Goal: Information Seeking & Learning: Check status

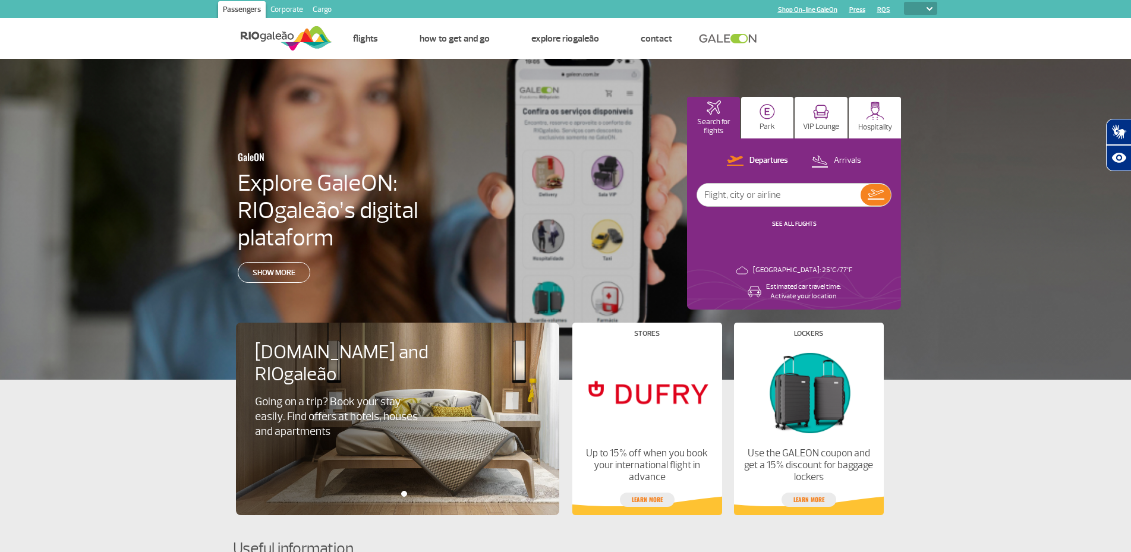
select select
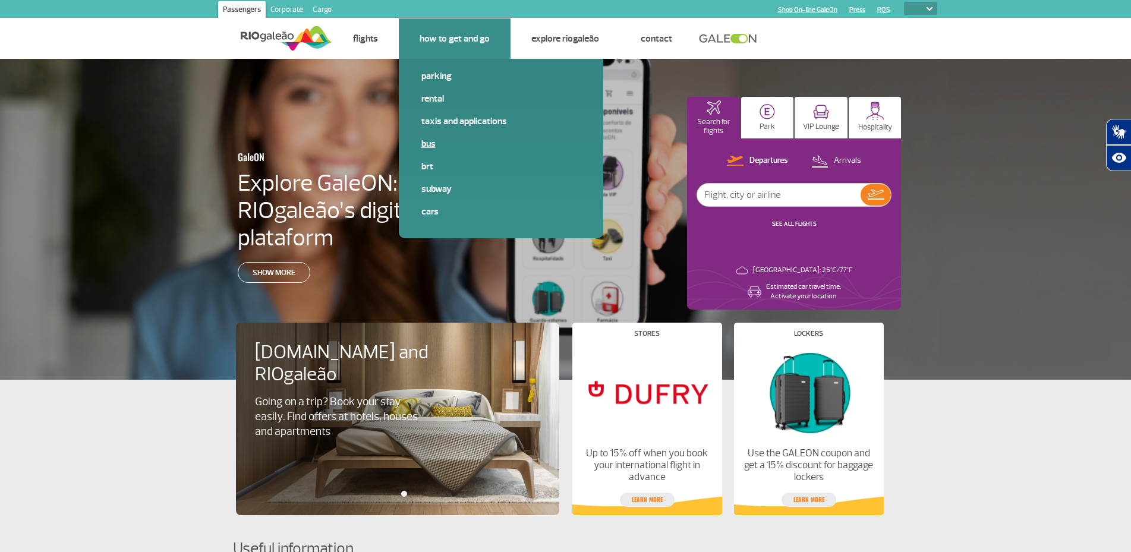
click at [435, 150] on link "Bus" at bounding box center [500, 143] width 159 height 13
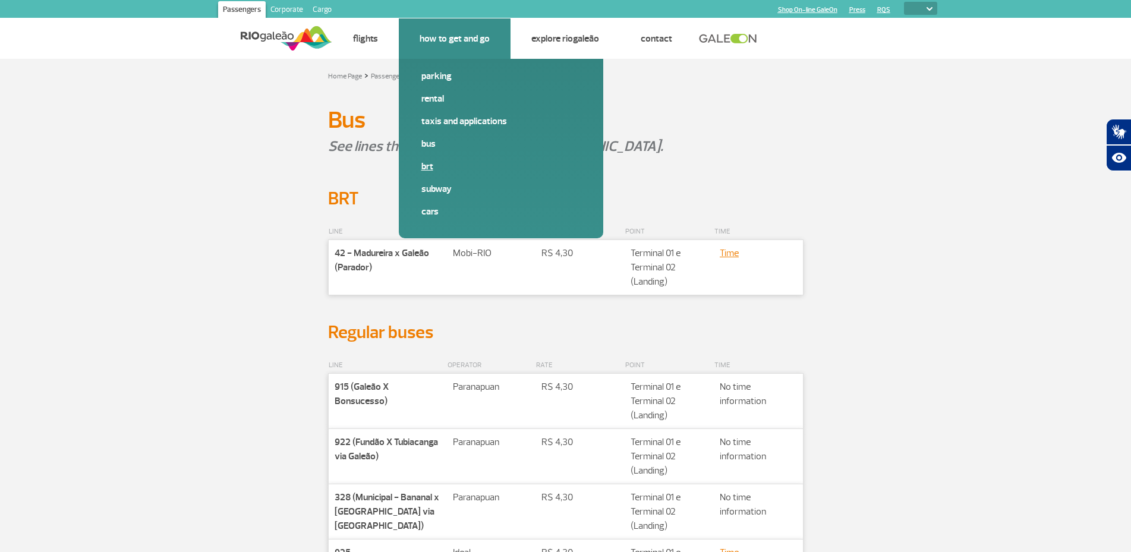
click at [430, 173] on link "BRT" at bounding box center [500, 166] width 159 height 13
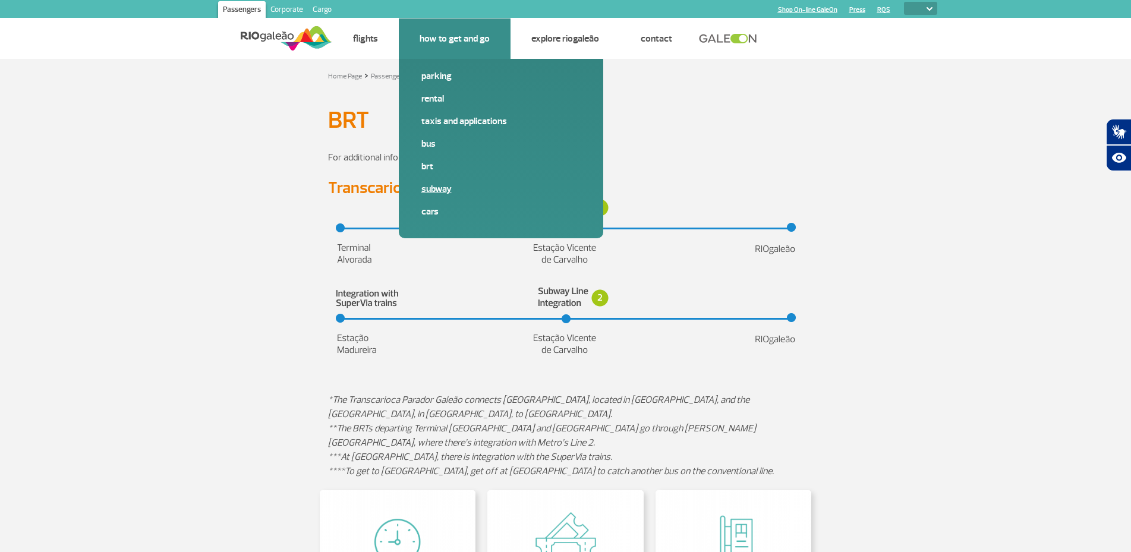
click at [439, 196] on link "Subway" at bounding box center [500, 188] width 159 height 13
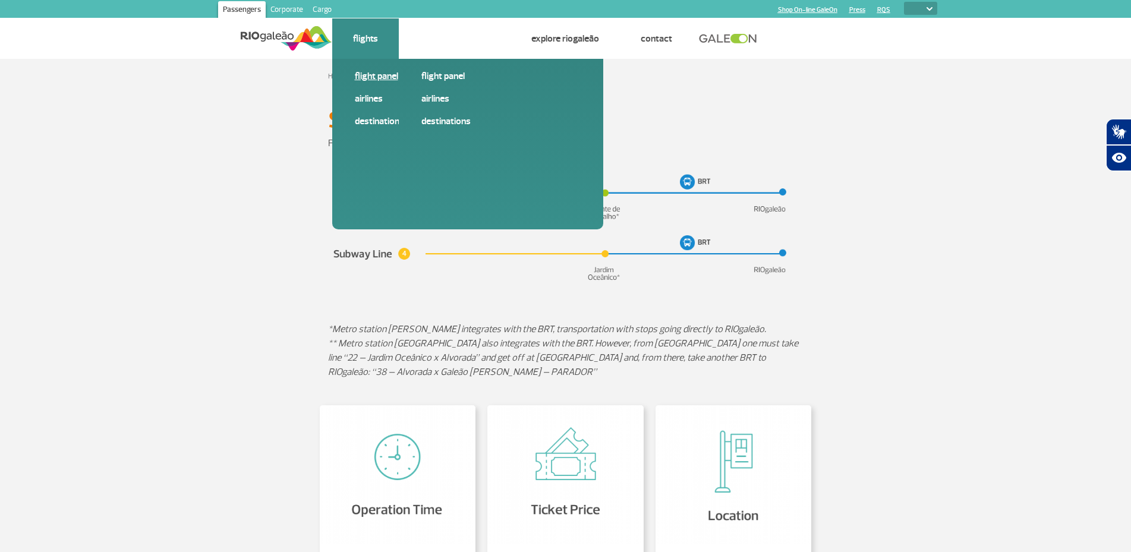
click at [382, 75] on link "Flight panel" at bounding box center [434, 76] width 159 height 13
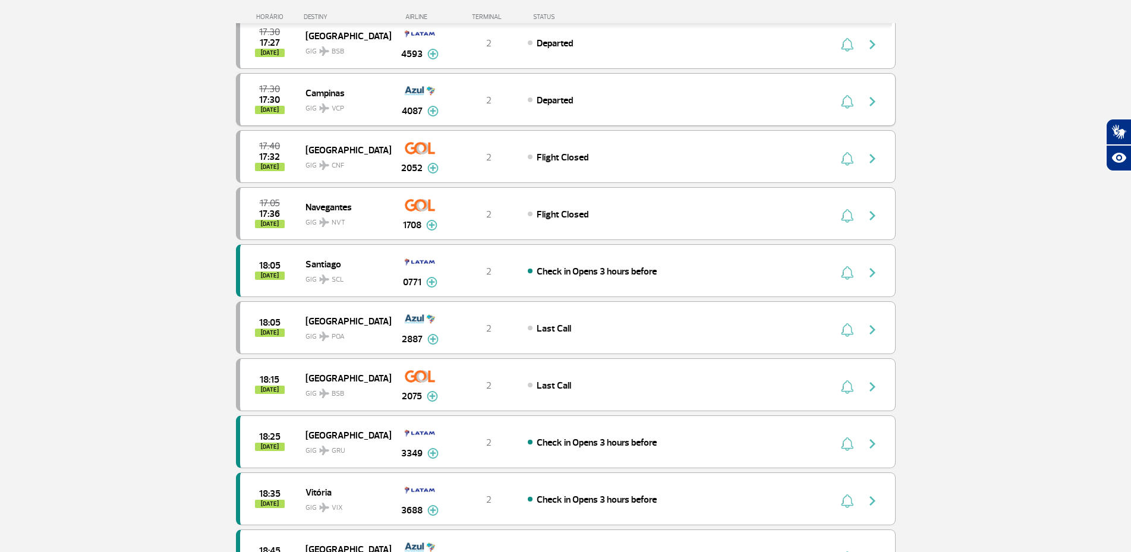
scroll to position [214, 0]
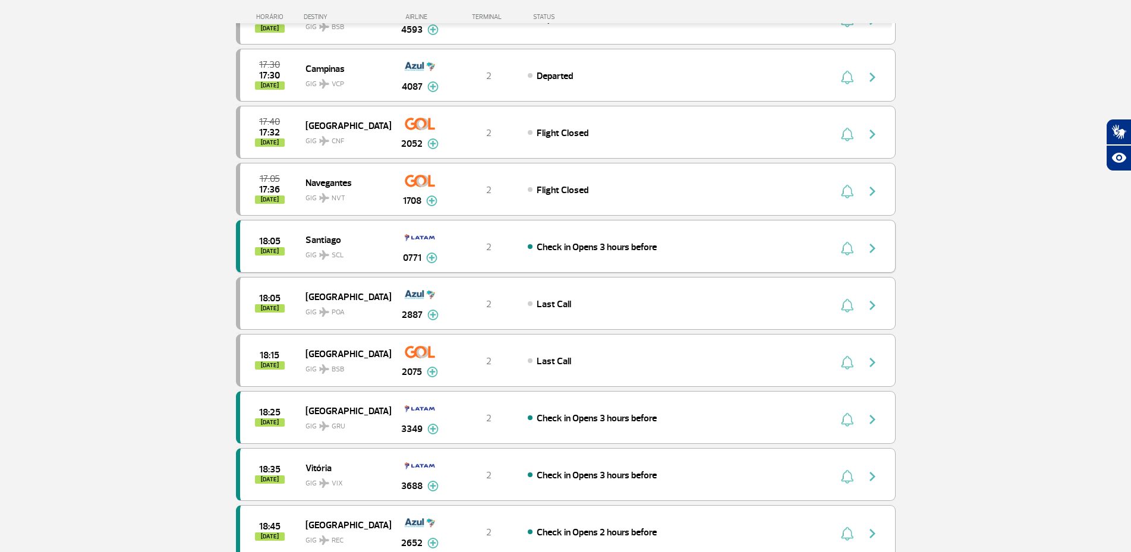
click at [433, 263] on img at bounding box center [431, 258] width 11 height 11
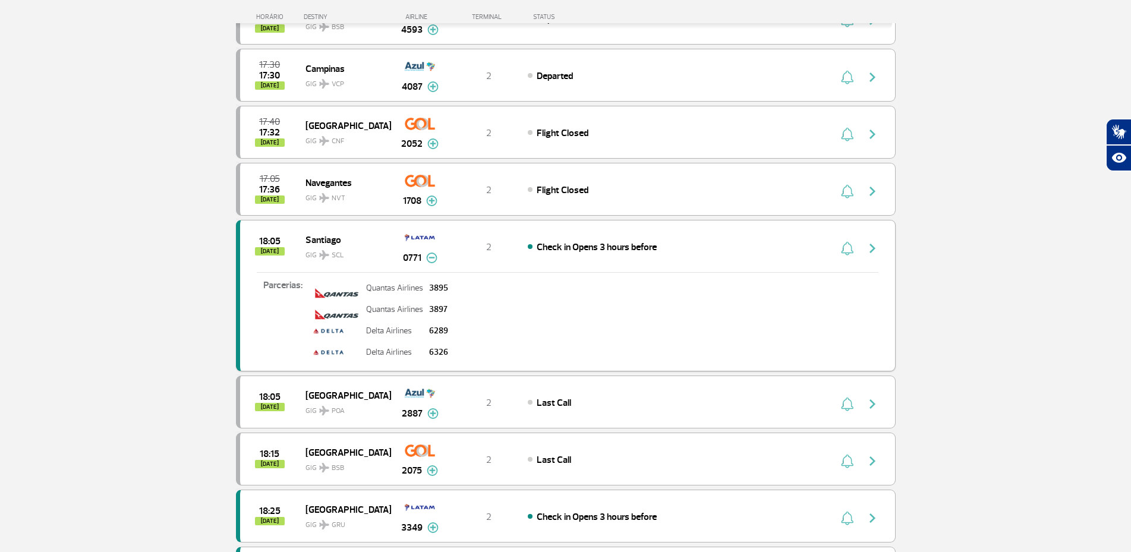
click at [433, 263] on img at bounding box center [431, 258] width 11 height 11
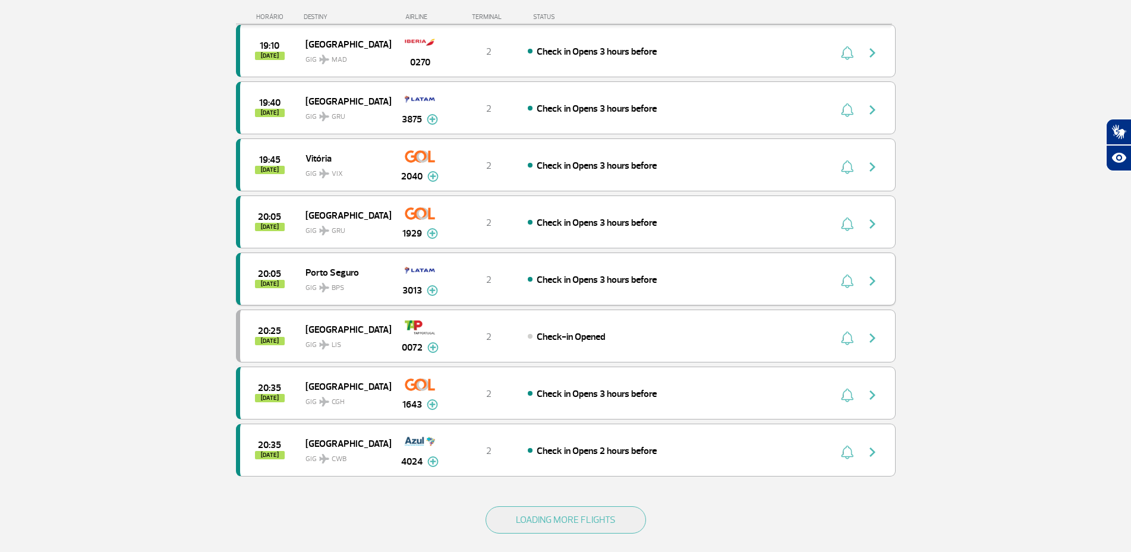
scroll to position [927, 0]
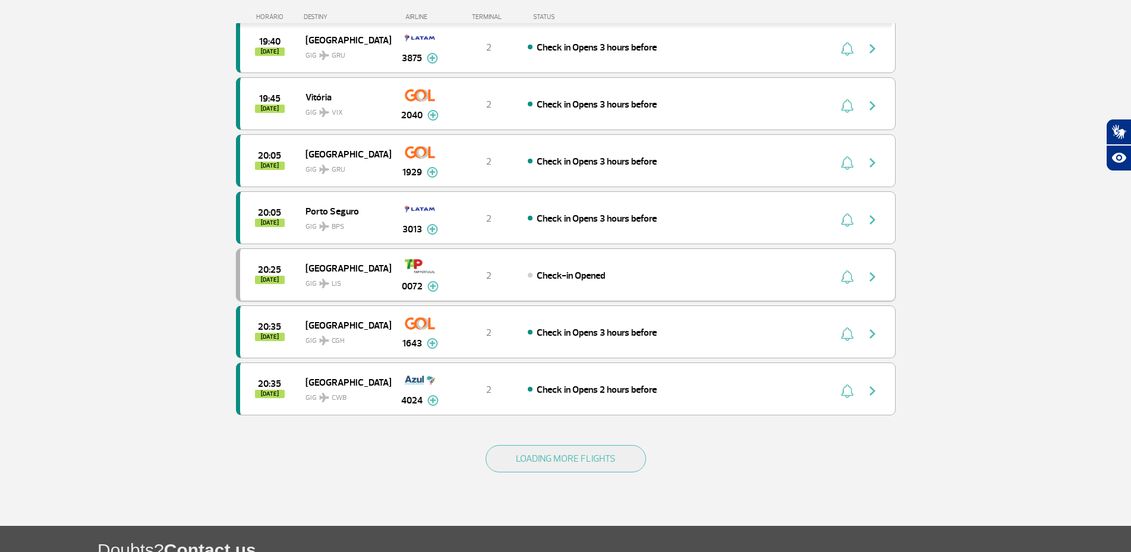
click at [432, 292] on img at bounding box center [432, 286] width 11 height 11
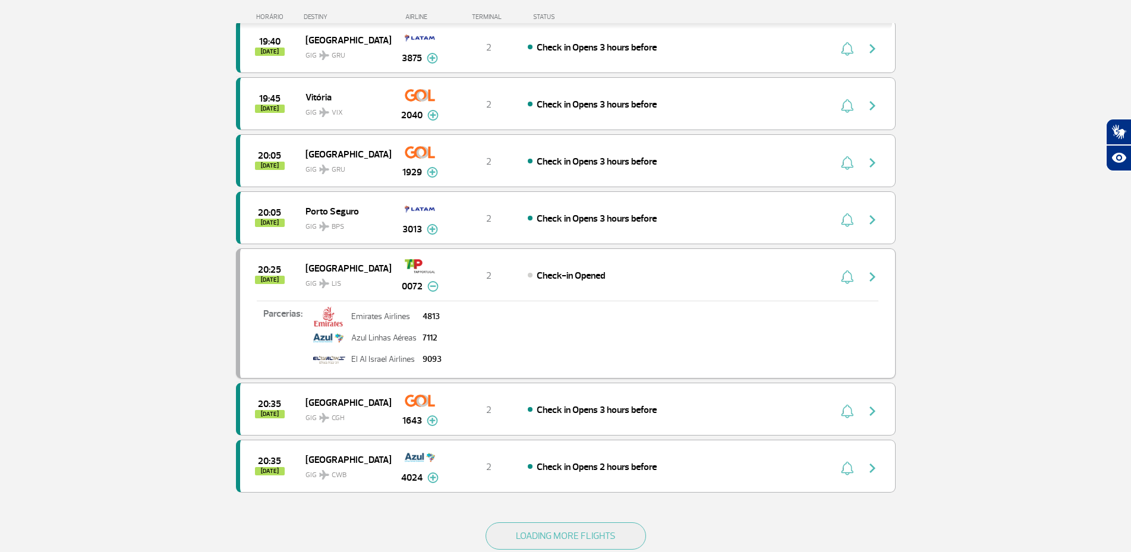
click at [432, 292] on img at bounding box center [432, 286] width 11 height 11
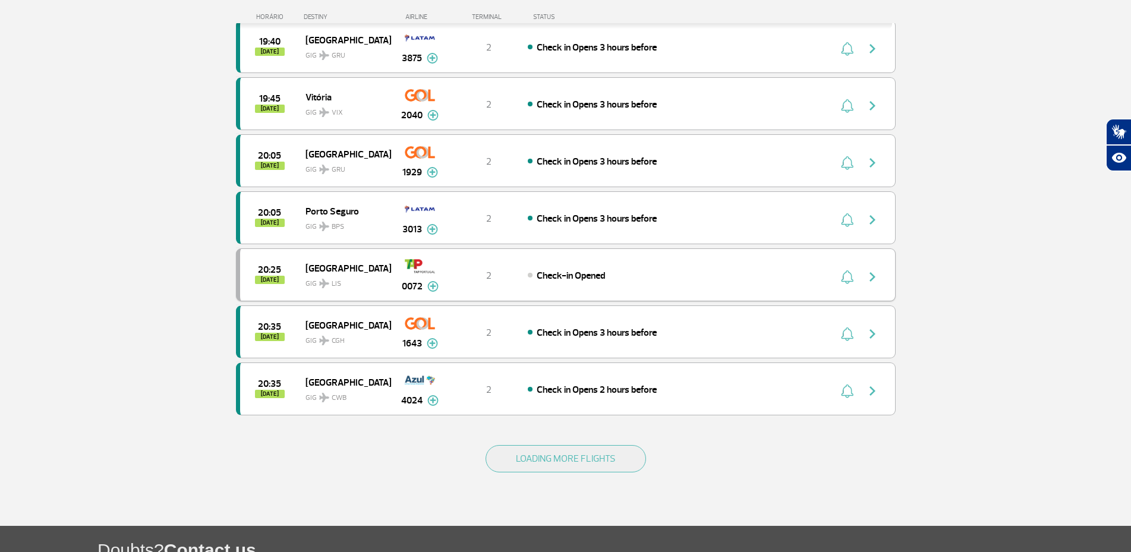
click at [873, 284] on img "button" at bounding box center [873, 277] width 14 height 14
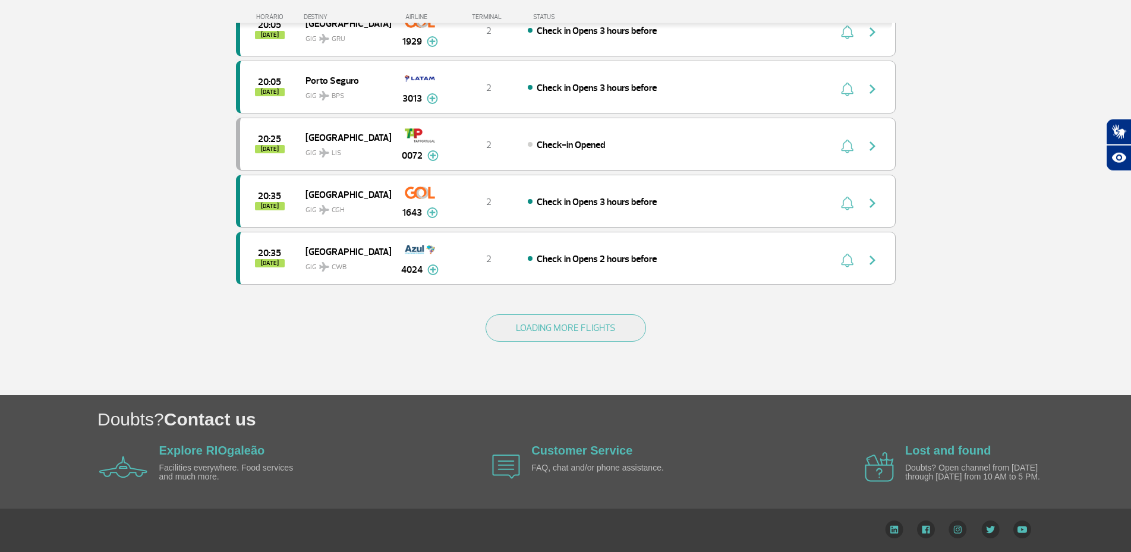
scroll to position [1100, 0]
click at [597, 333] on button "LOADING MORE FLIGHTS" at bounding box center [566, 327] width 160 height 27
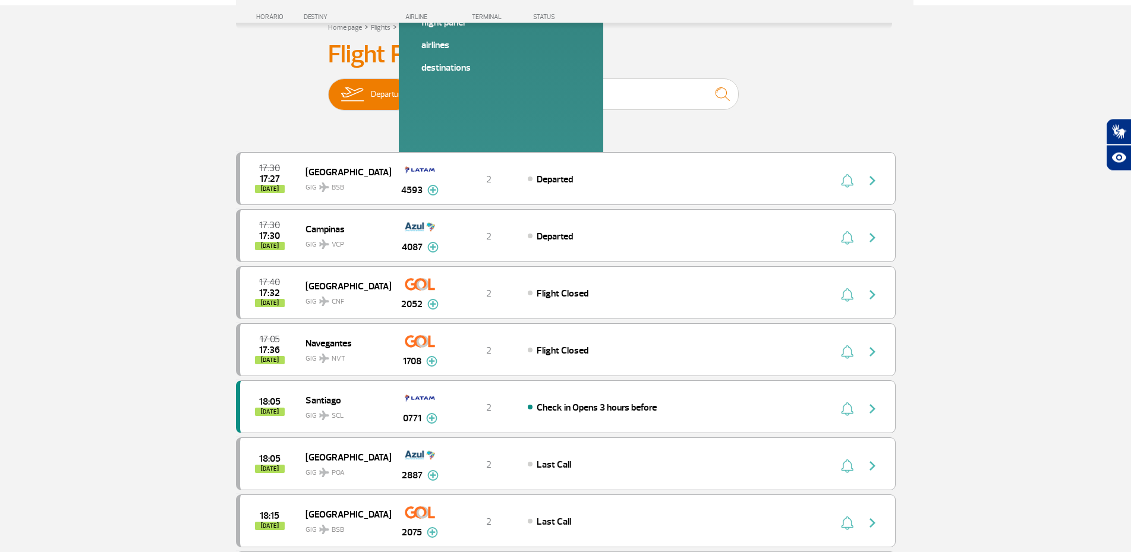
scroll to position [0, 0]
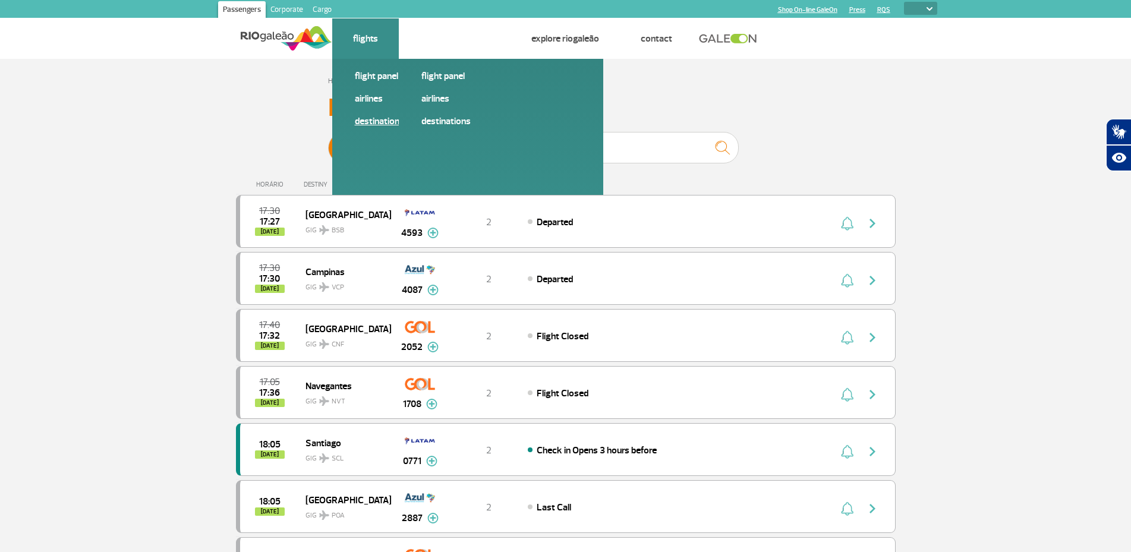
click at [394, 128] on link "Destinations" at bounding box center [434, 121] width 159 height 13
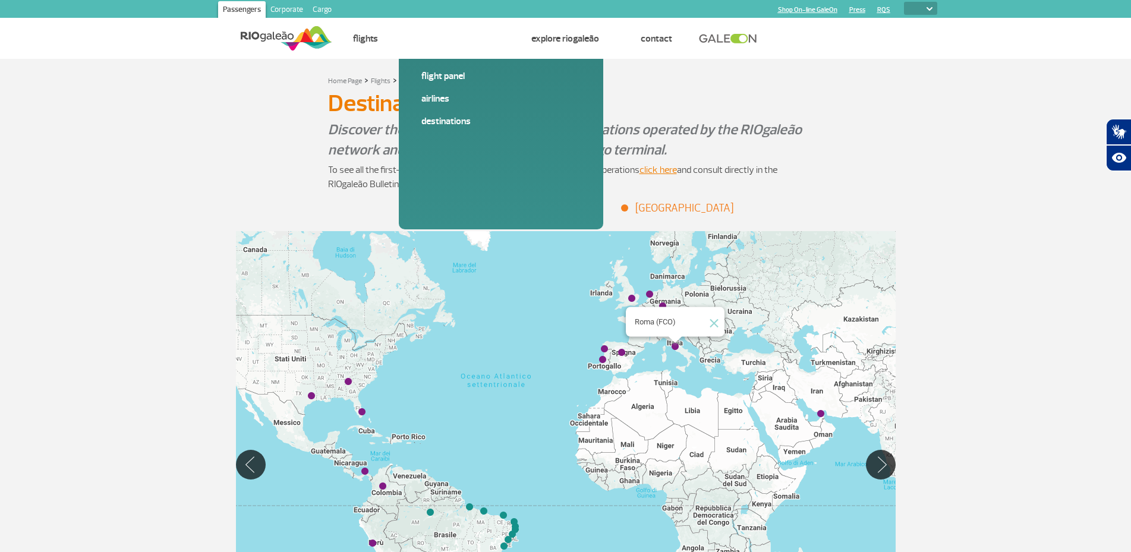
click at [675, 351] on img "Roma (FCO)" at bounding box center [675, 347] width 7 height 7
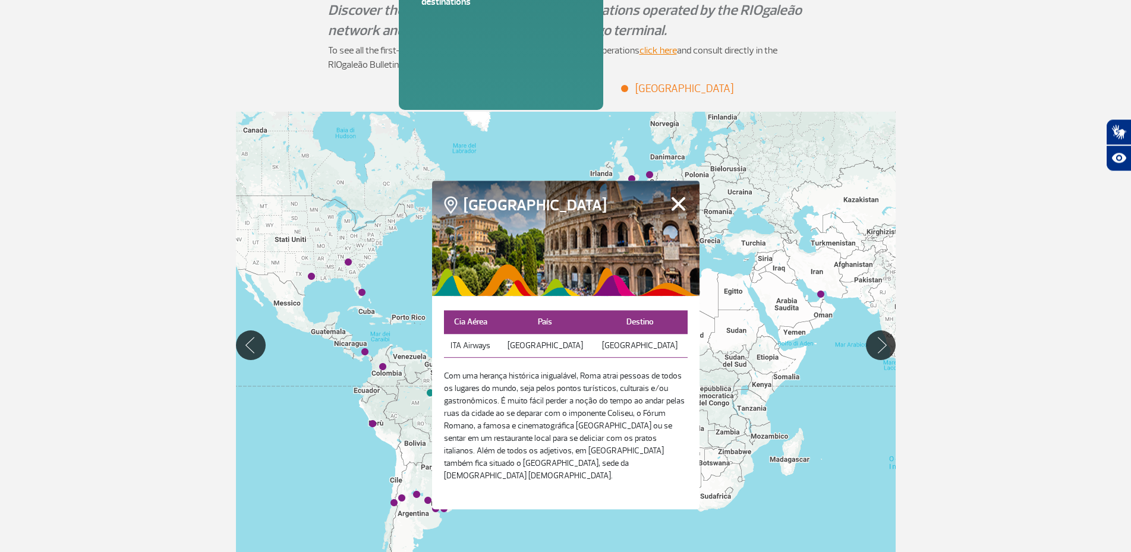
scroll to position [143, 0]
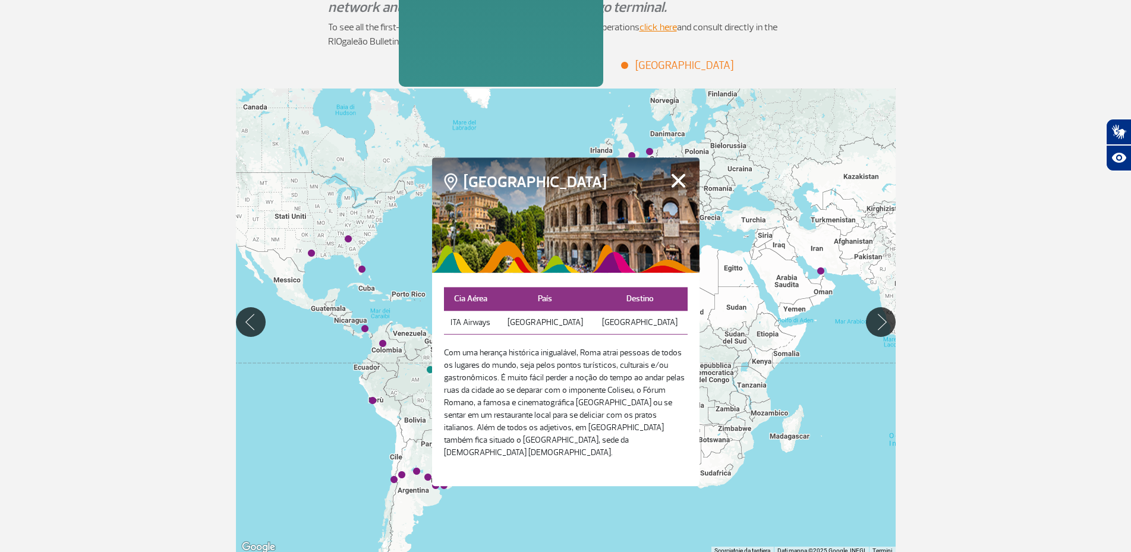
click at [681, 188] on button "Fechar" at bounding box center [678, 180] width 18 height 15
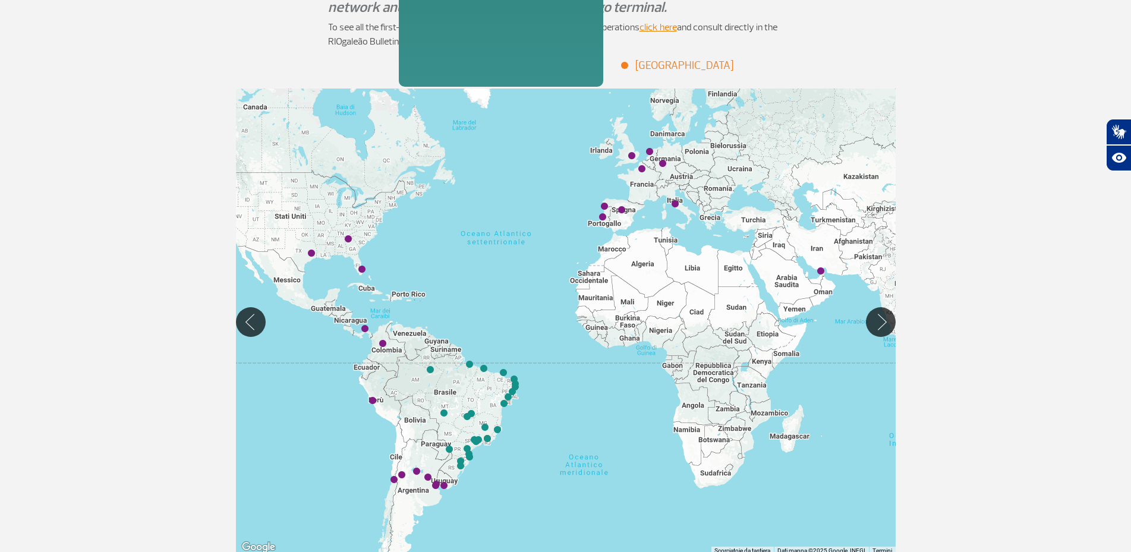
click at [562, 69] on li "International" at bounding box center [550, 66] width 71 height 16
click at [676, 77] on div "Home Page > Flights > Destinations Destinations Destinations Discover the inter…" at bounding box center [566, 242] width 678 height 625
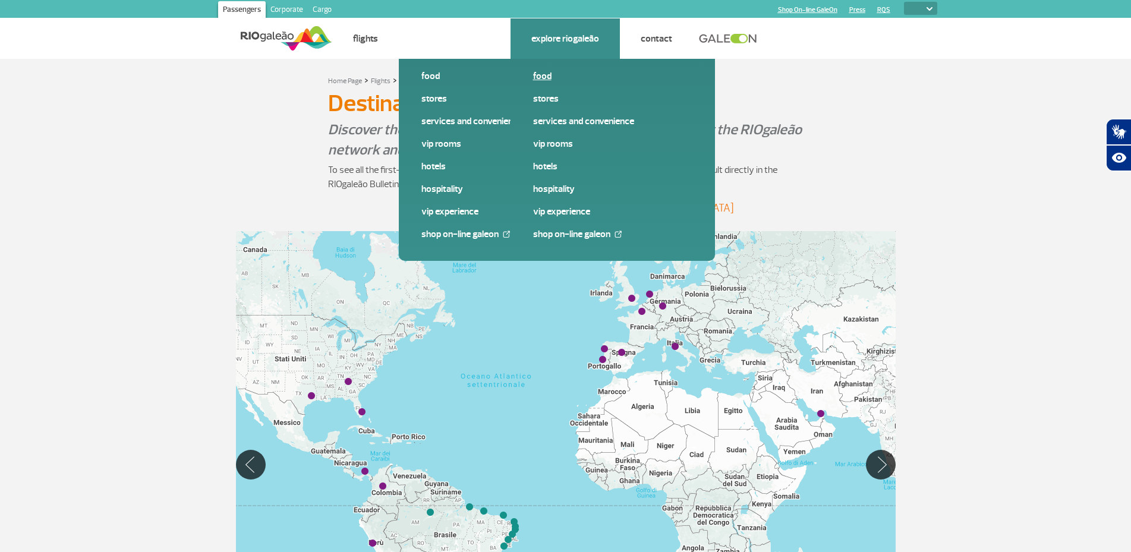
click at [552, 72] on link "Food" at bounding box center [612, 76] width 159 height 13
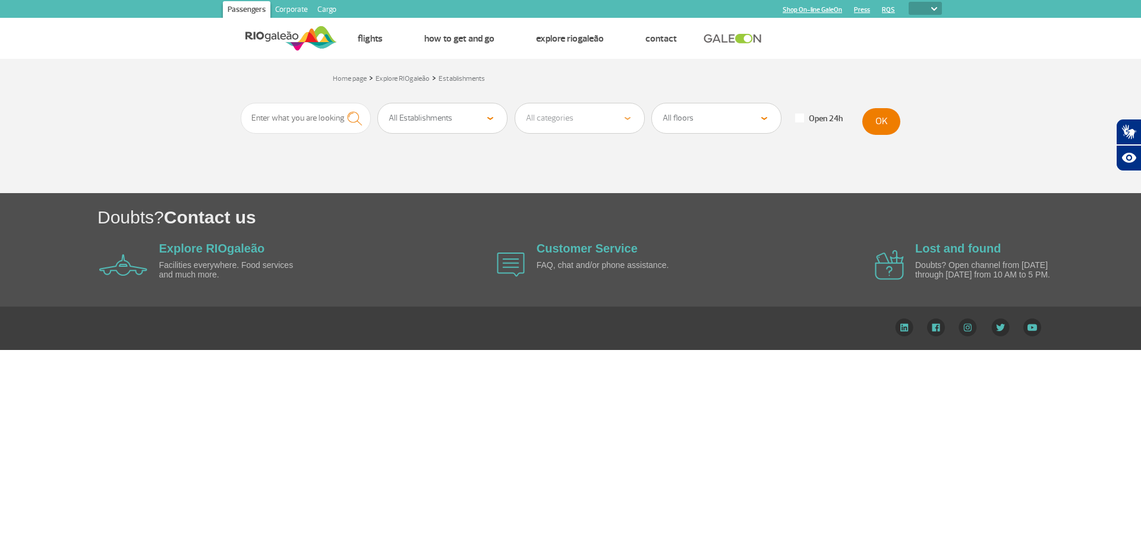
select select
